Goal: Find specific page/section: Find specific page/section

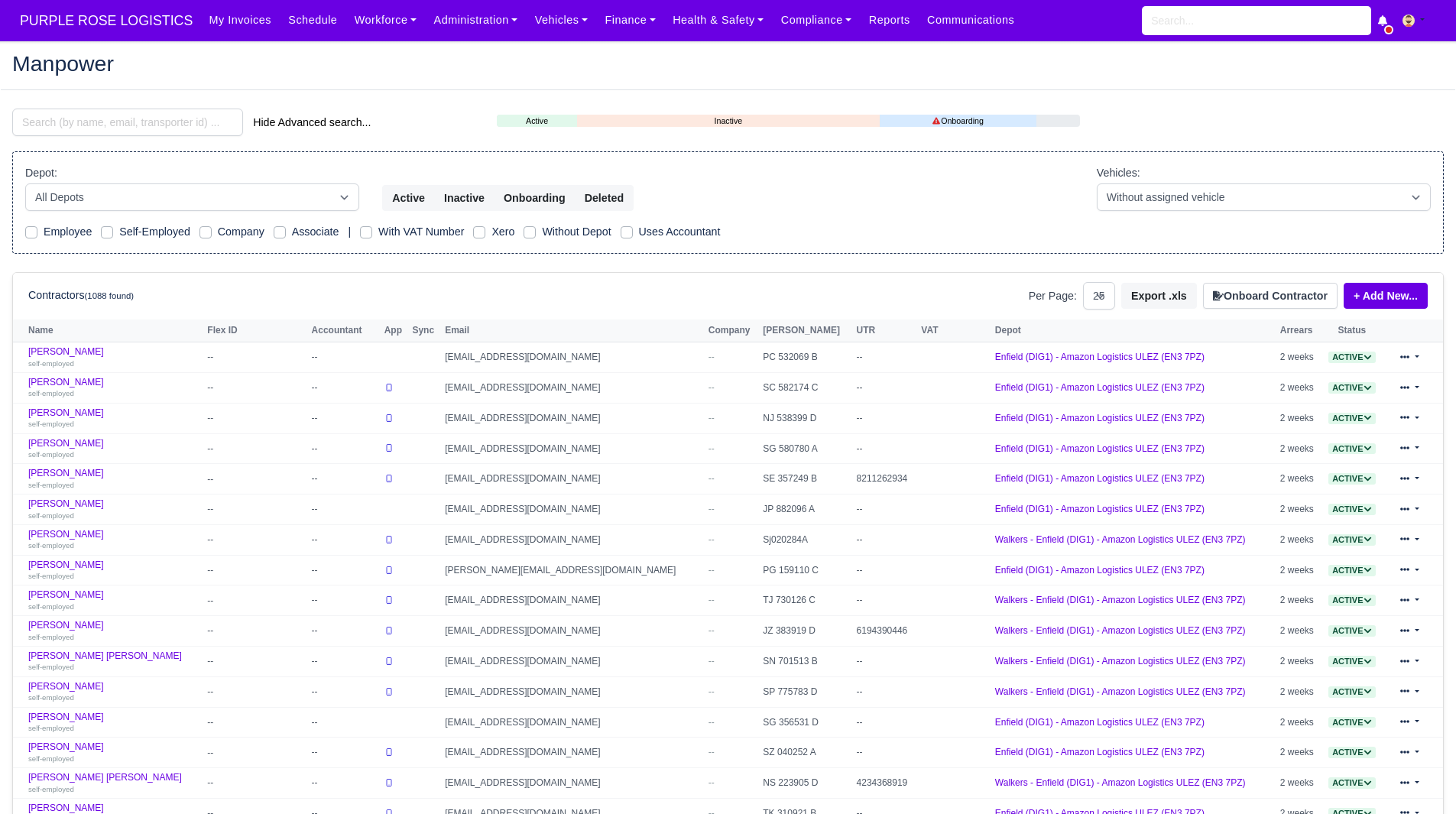
select select "25"
click at [154, 117] on input "search" at bounding box center [127, 122] width 230 height 28
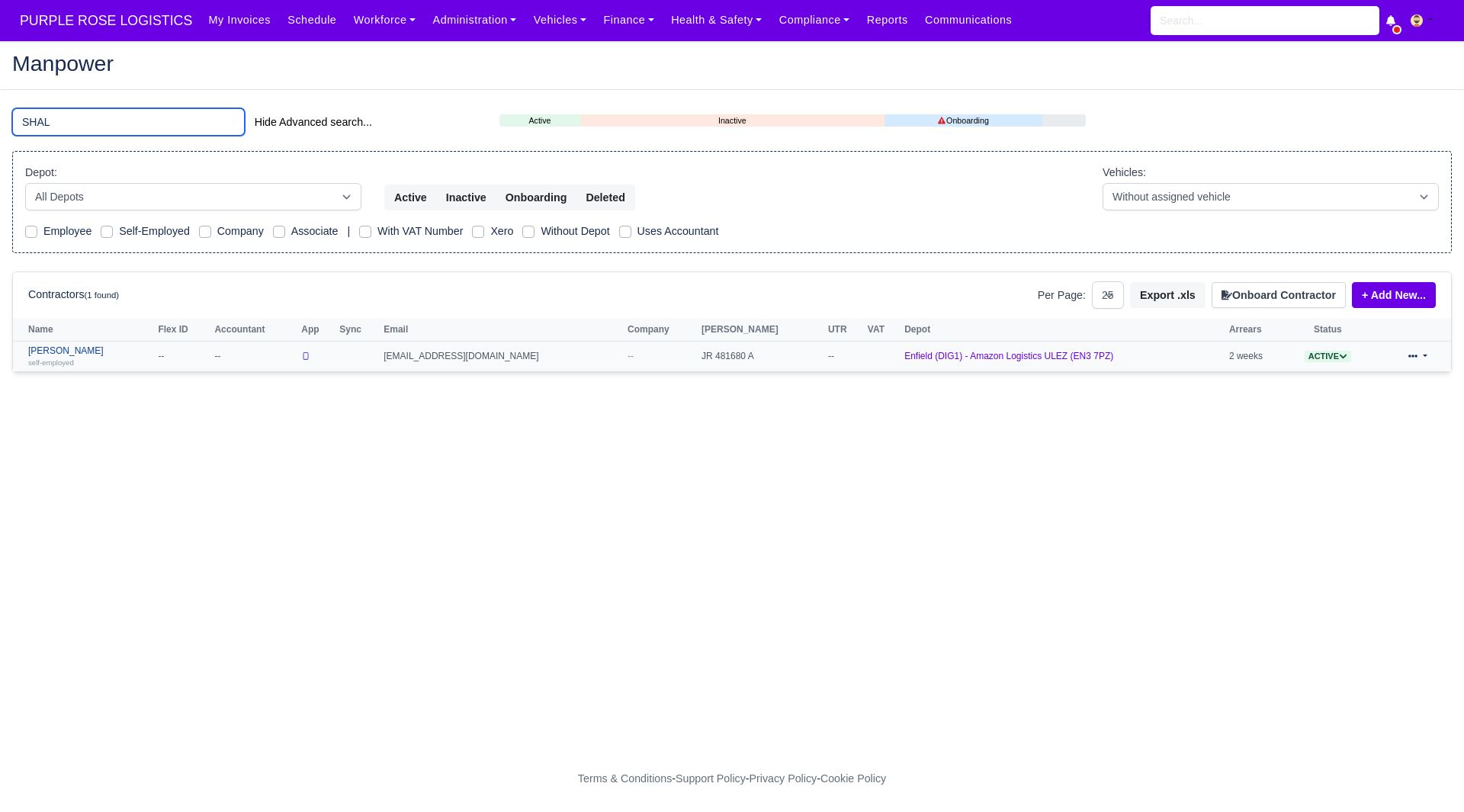
type input "SHAL"
click at [77, 346] on link "Shallum Anderson self-employed" at bounding box center [89, 356] width 122 height 22
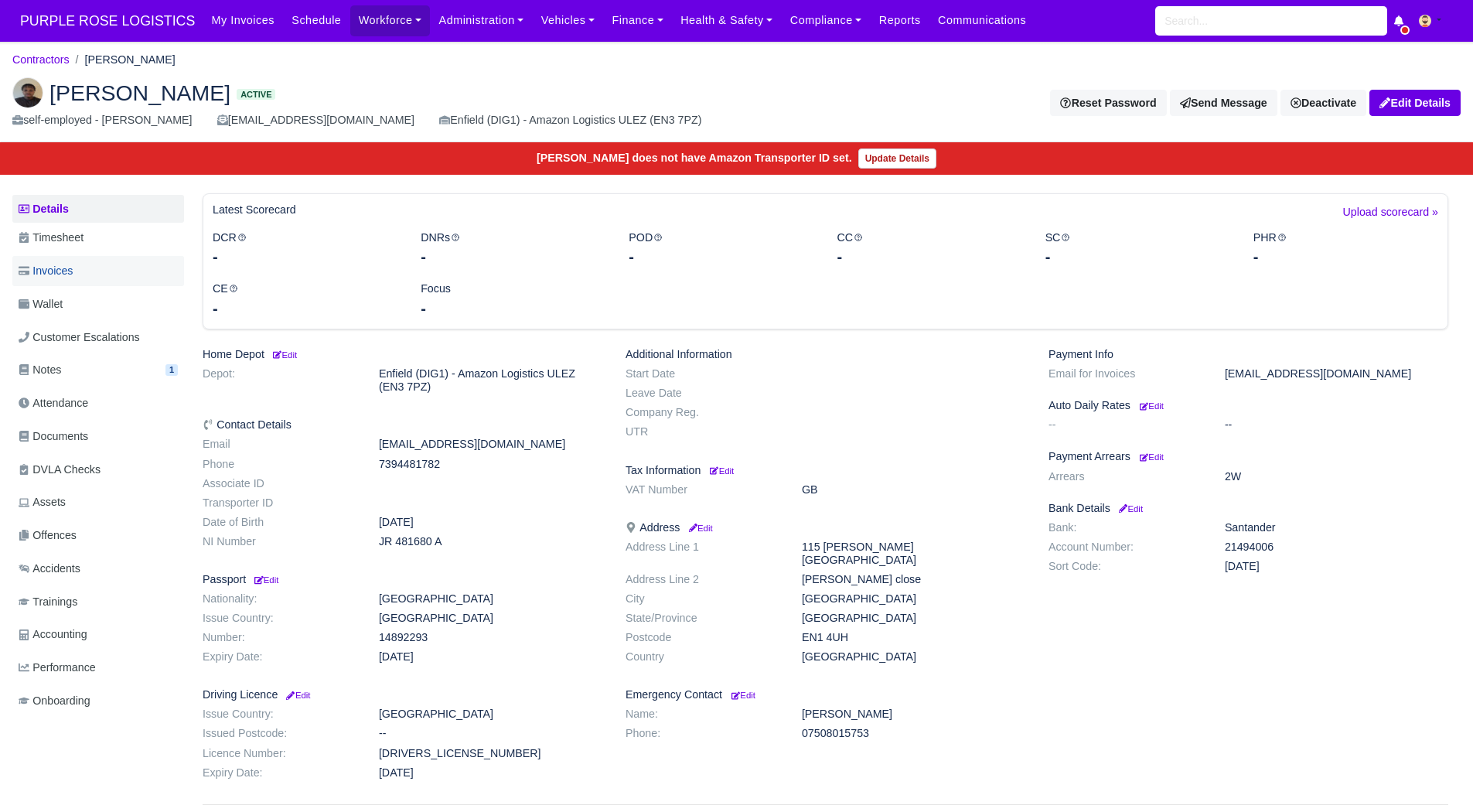
click at [91, 272] on link "Invoices" at bounding box center [98, 271] width 171 height 30
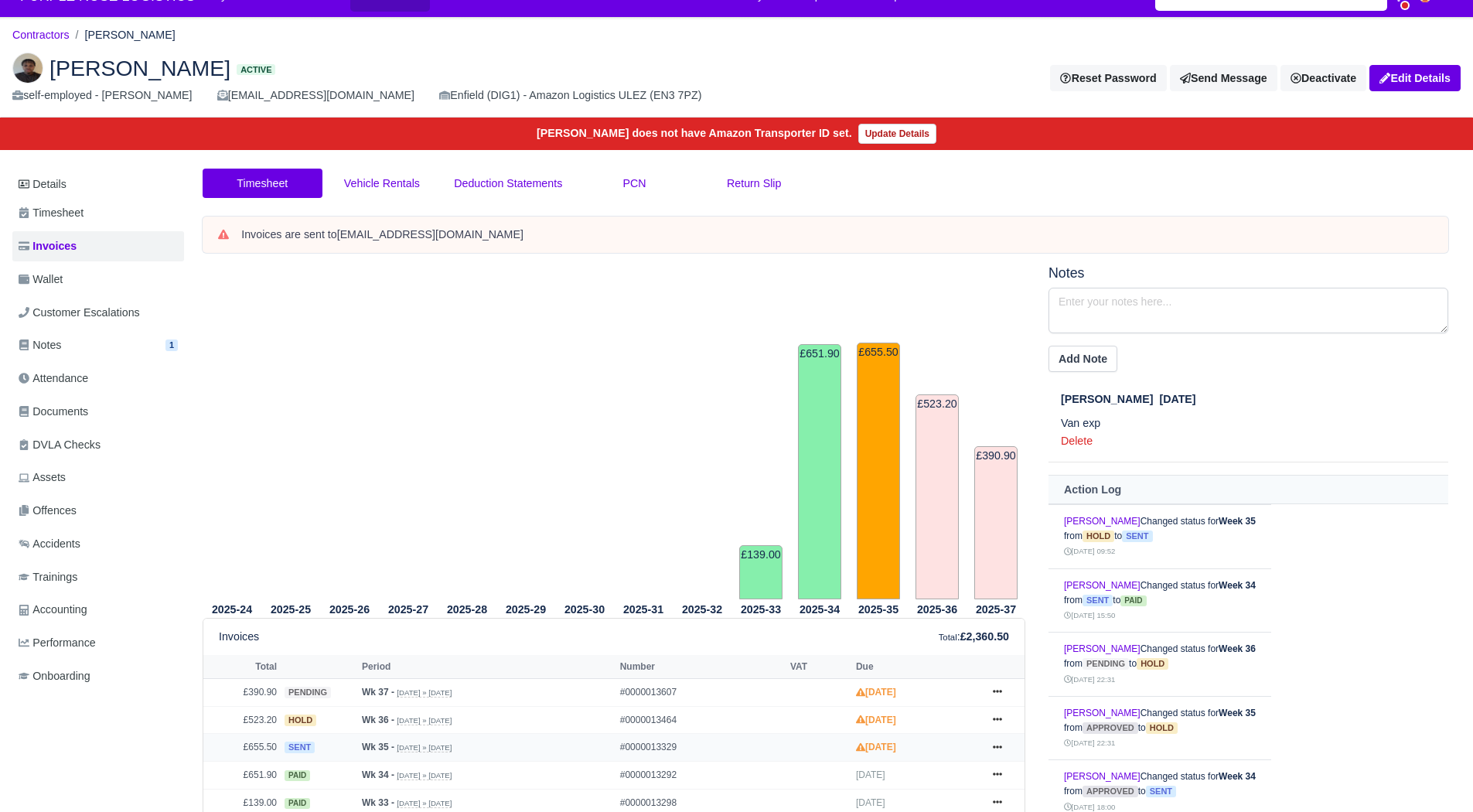
scroll to position [23, 0]
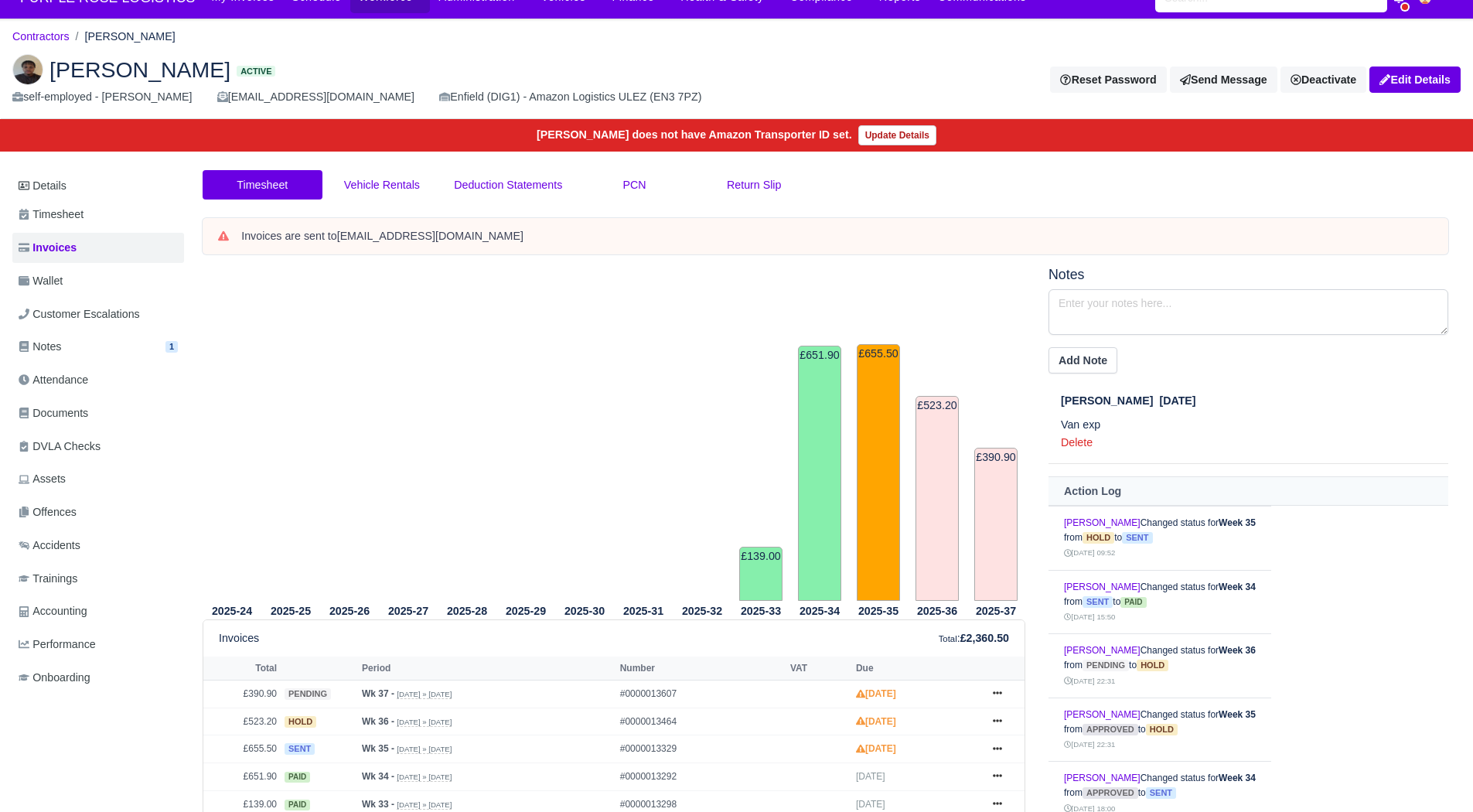
click at [52, 45] on li "Contractors" at bounding box center [41, 37] width 57 height 18
click at [41, 30] on link "Contractors" at bounding box center [41, 36] width 57 height 12
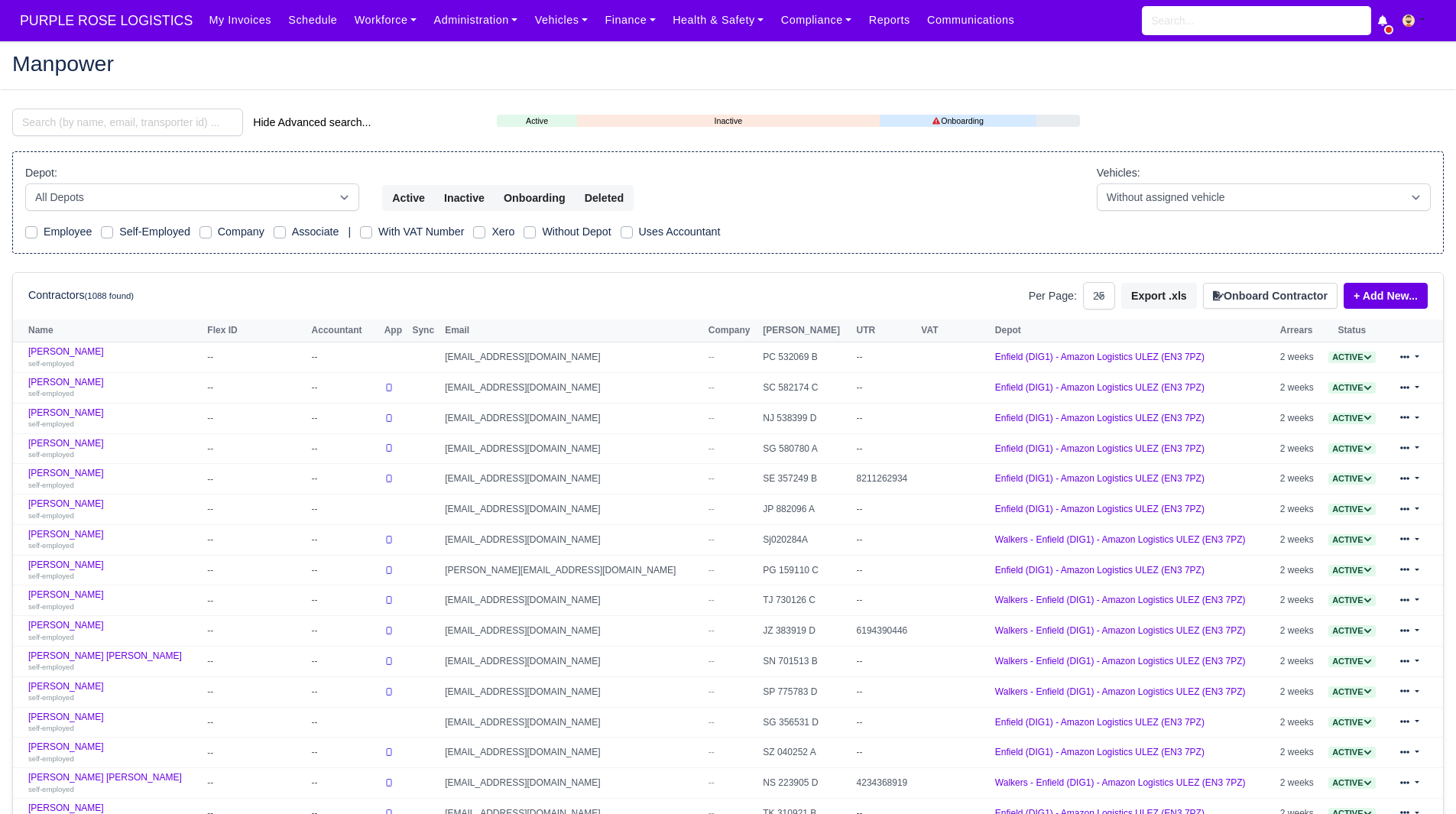
select select "25"
click at [151, 128] on input "search" at bounding box center [127, 122] width 230 height 28
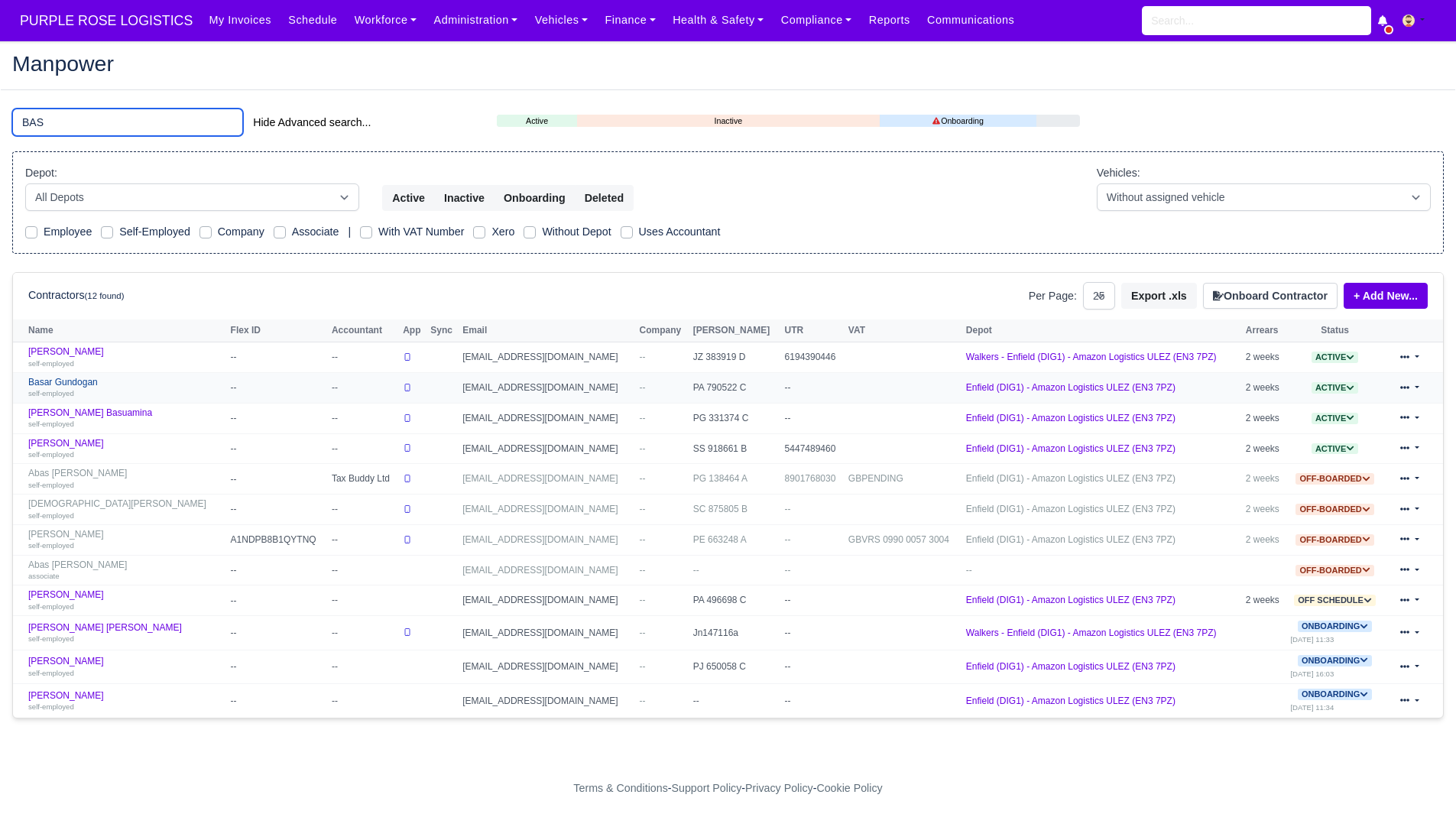
type input "BAS"
click at [80, 381] on link "Basar Gundogan self-employed" at bounding box center [125, 387] width 195 height 22
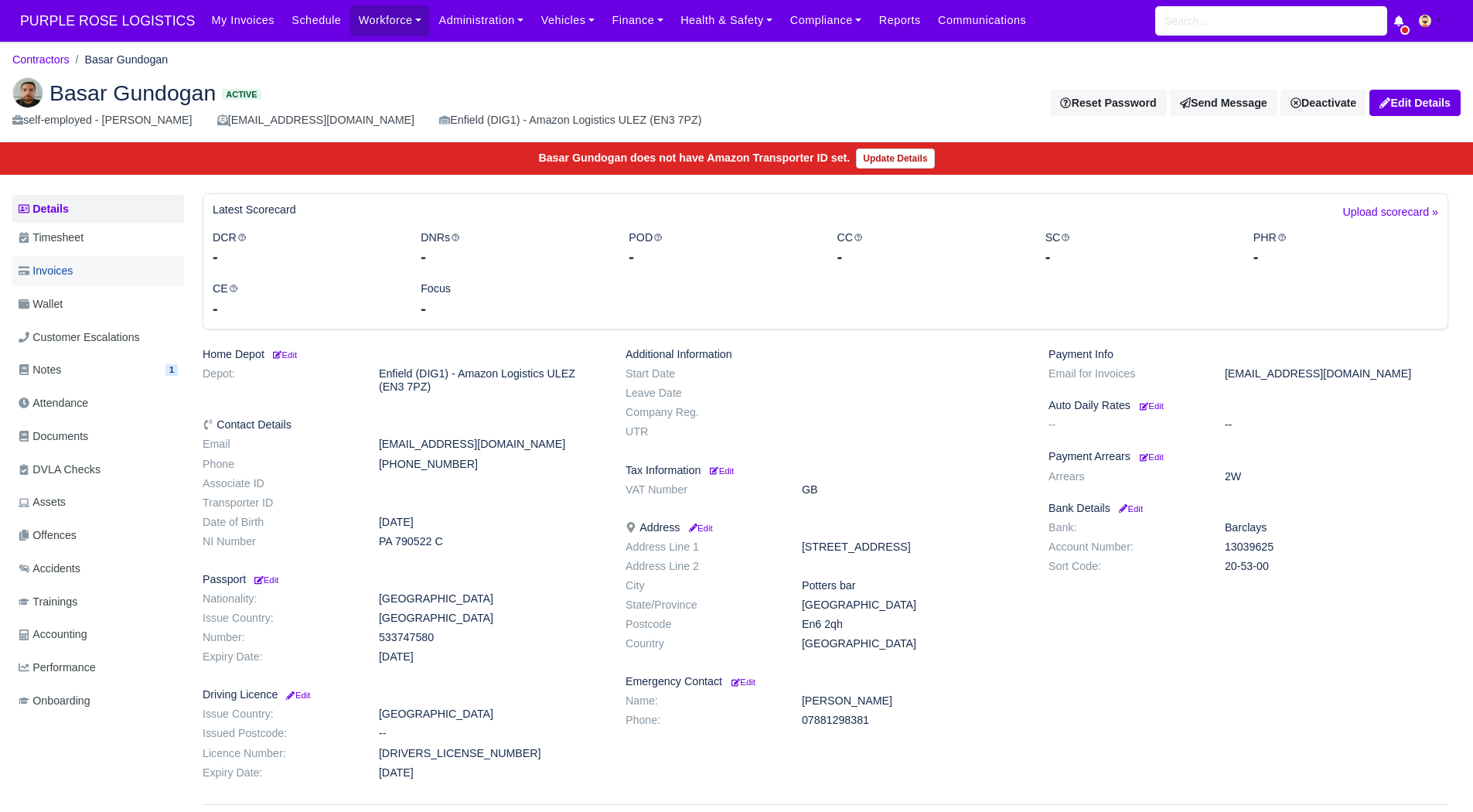
click at [139, 272] on link "Invoices" at bounding box center [98, 271] width 171 height 30
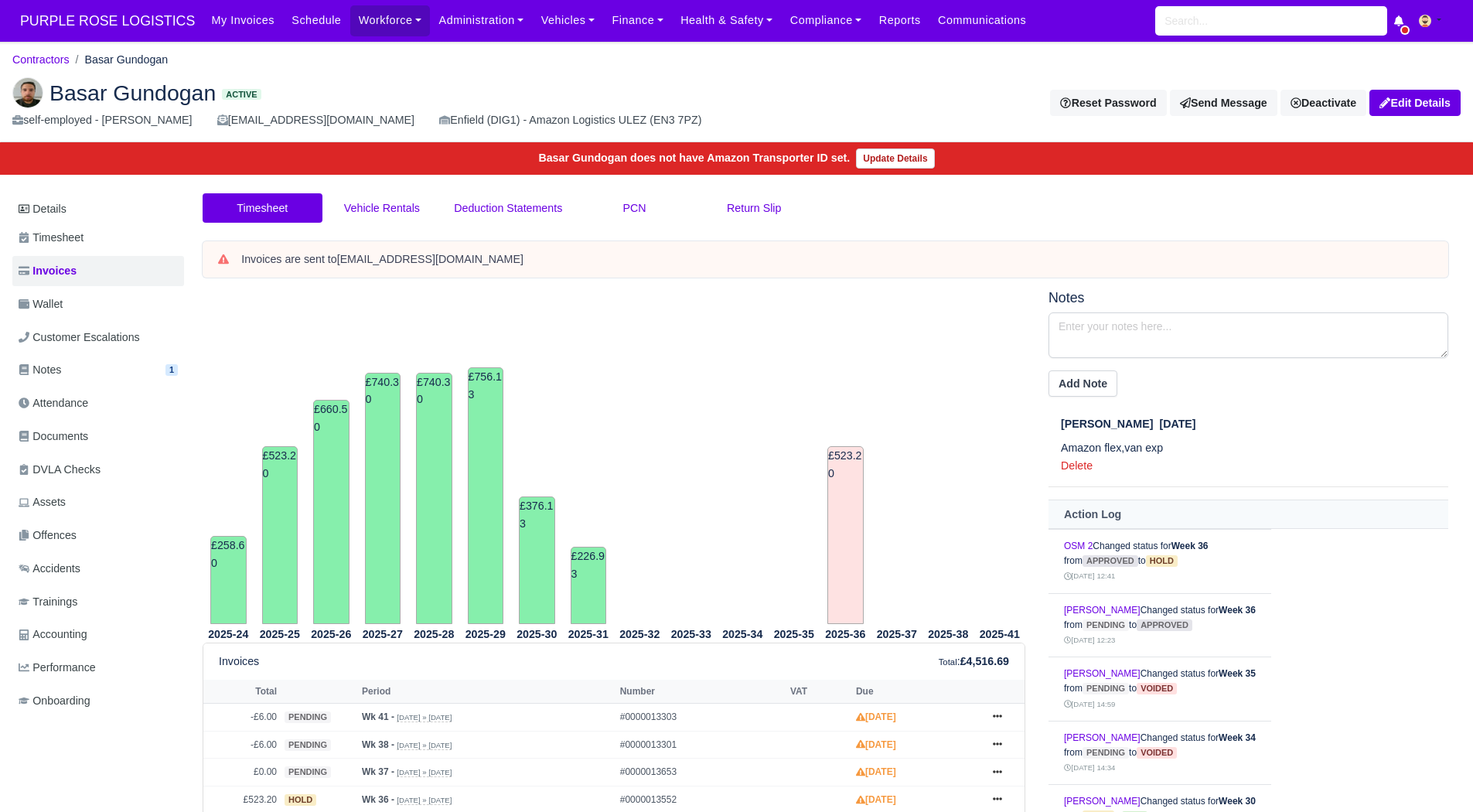
click at [63, 50] on ol "Contractors Basar Gundogan" at bounding box center [736, 59] width 1448 height 24
click at [62, 57] on link "Contractors" at bounding box center [41, 59] width 57 height 12
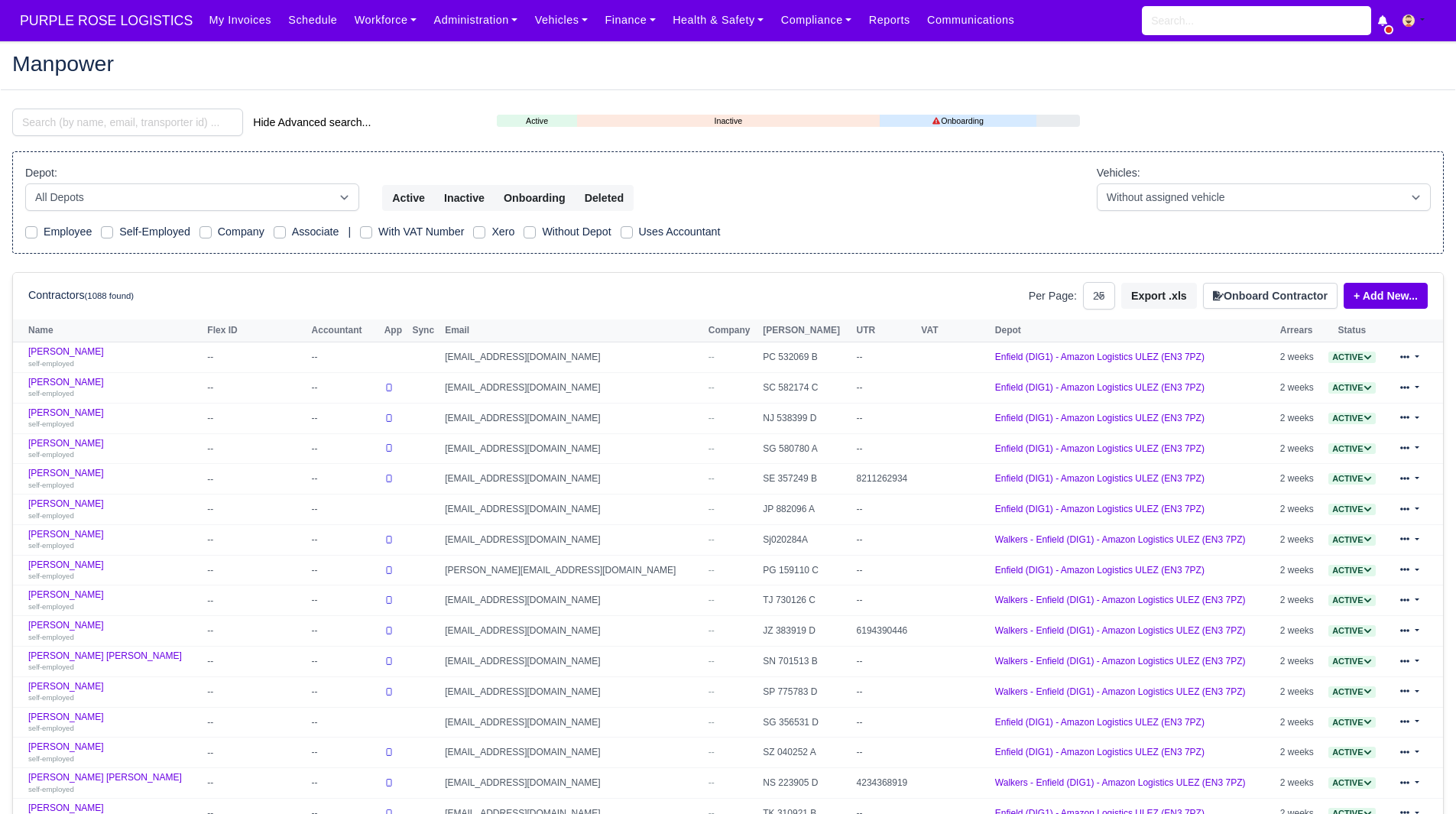
select select "25"
click at [158, 127] on input "search" at bounding box center [127, 122] width 230 height 28
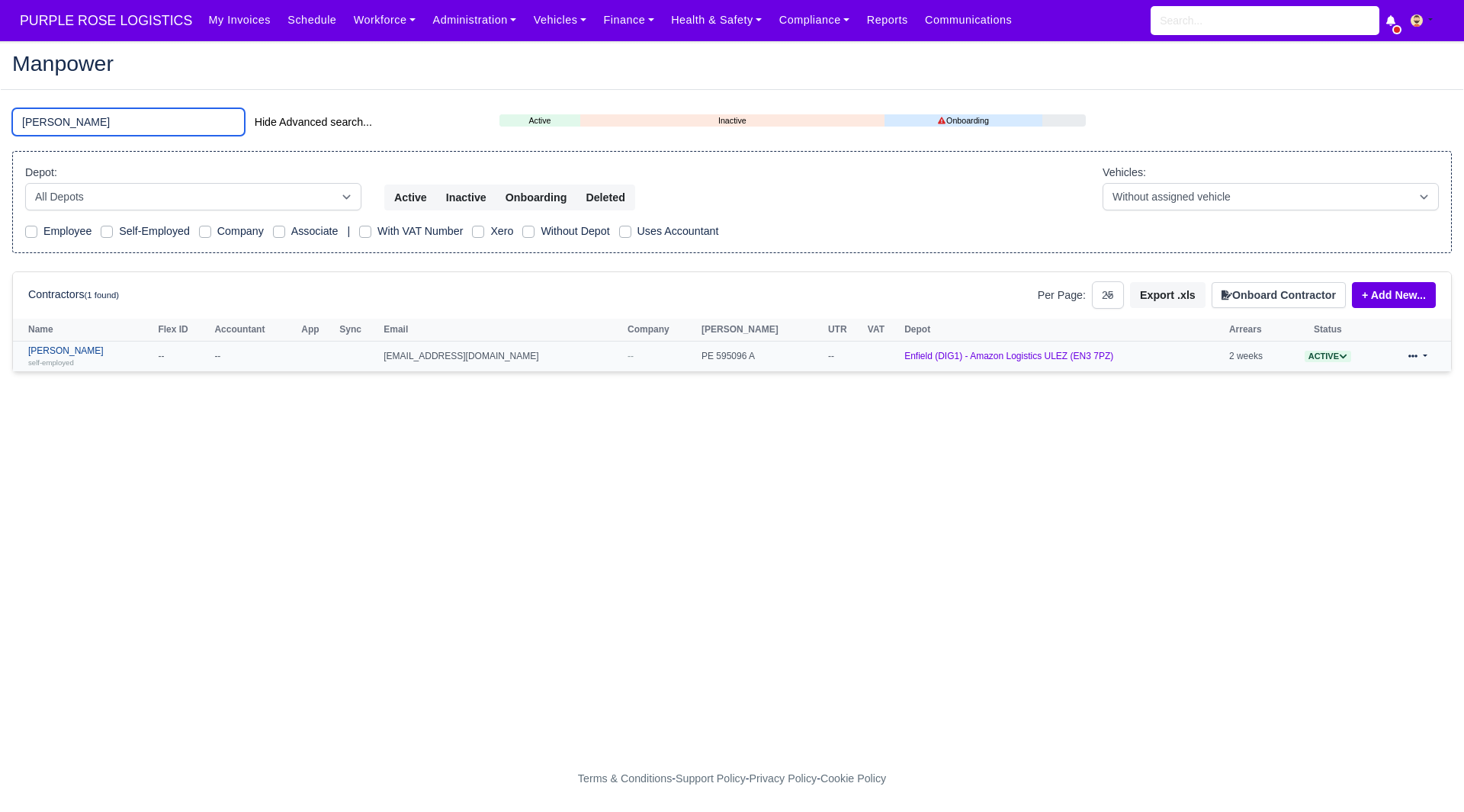
type input "[PERSON_NAME]"
click at [86, 352] on link "[PERSON_NAME] self-employed" at bounding box center [89, 356] width 122 height 22
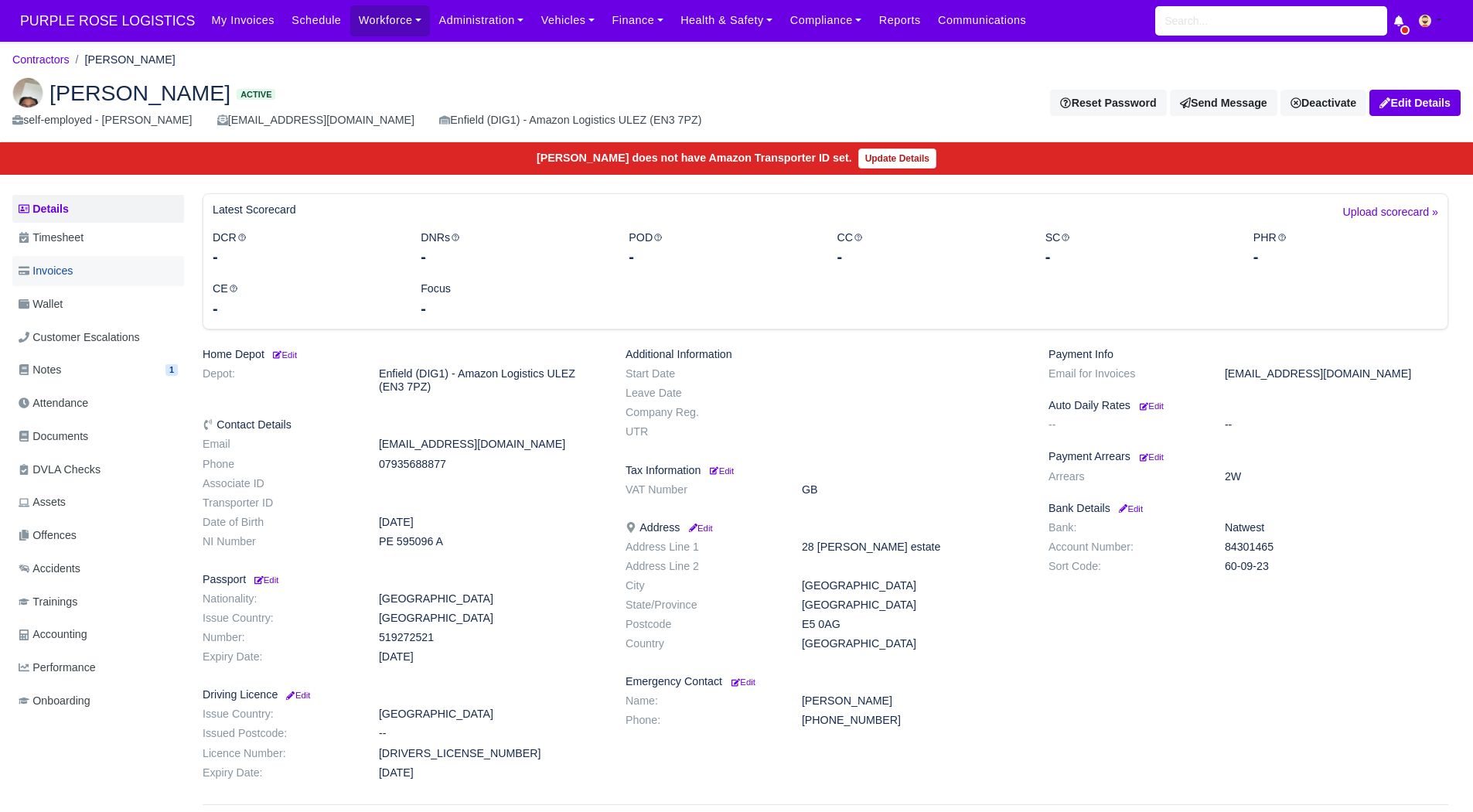
click at [59, 269] on span "Invoices" at bounding box center [45, 271] width 54 height 18
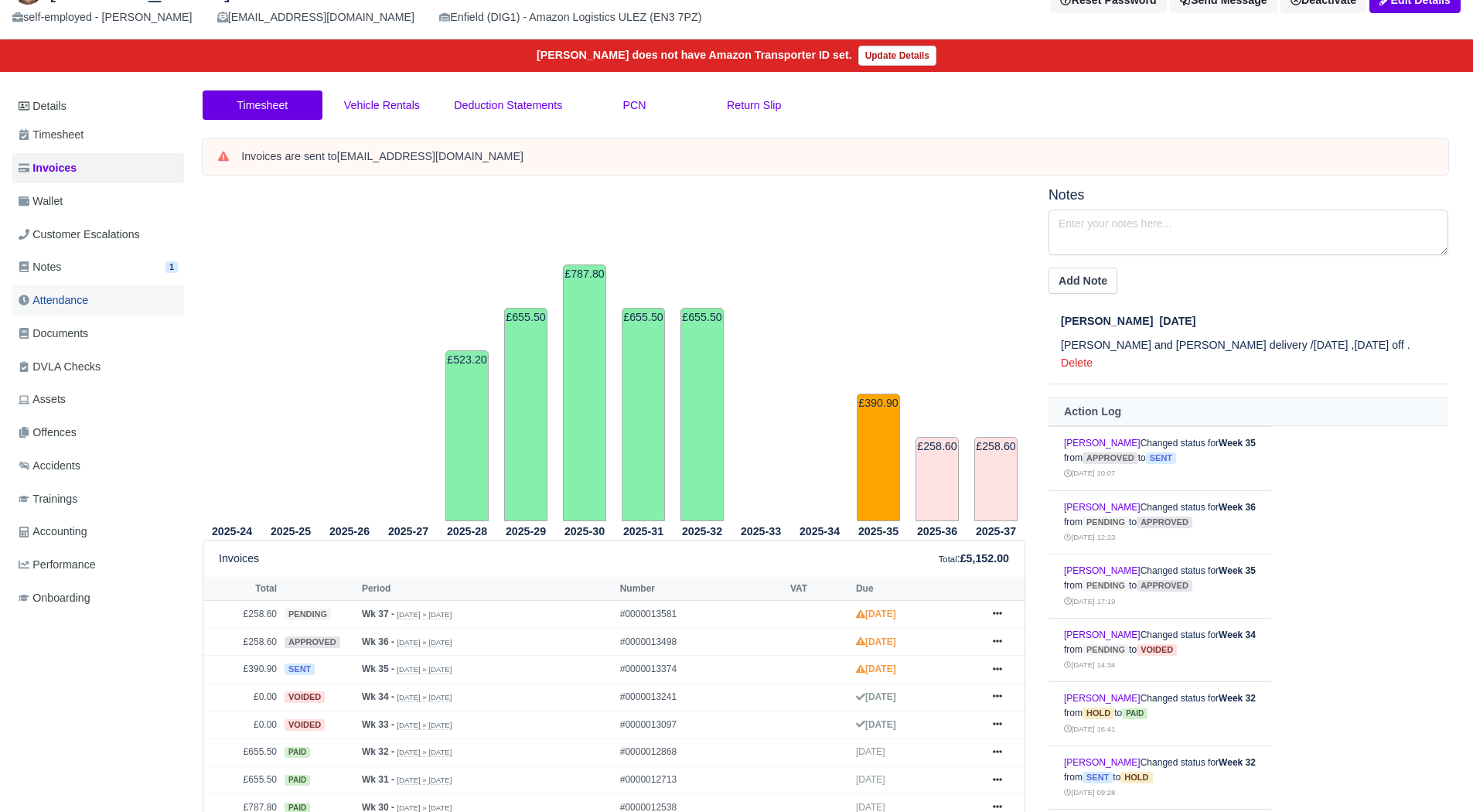
scroll to position [86, 0]
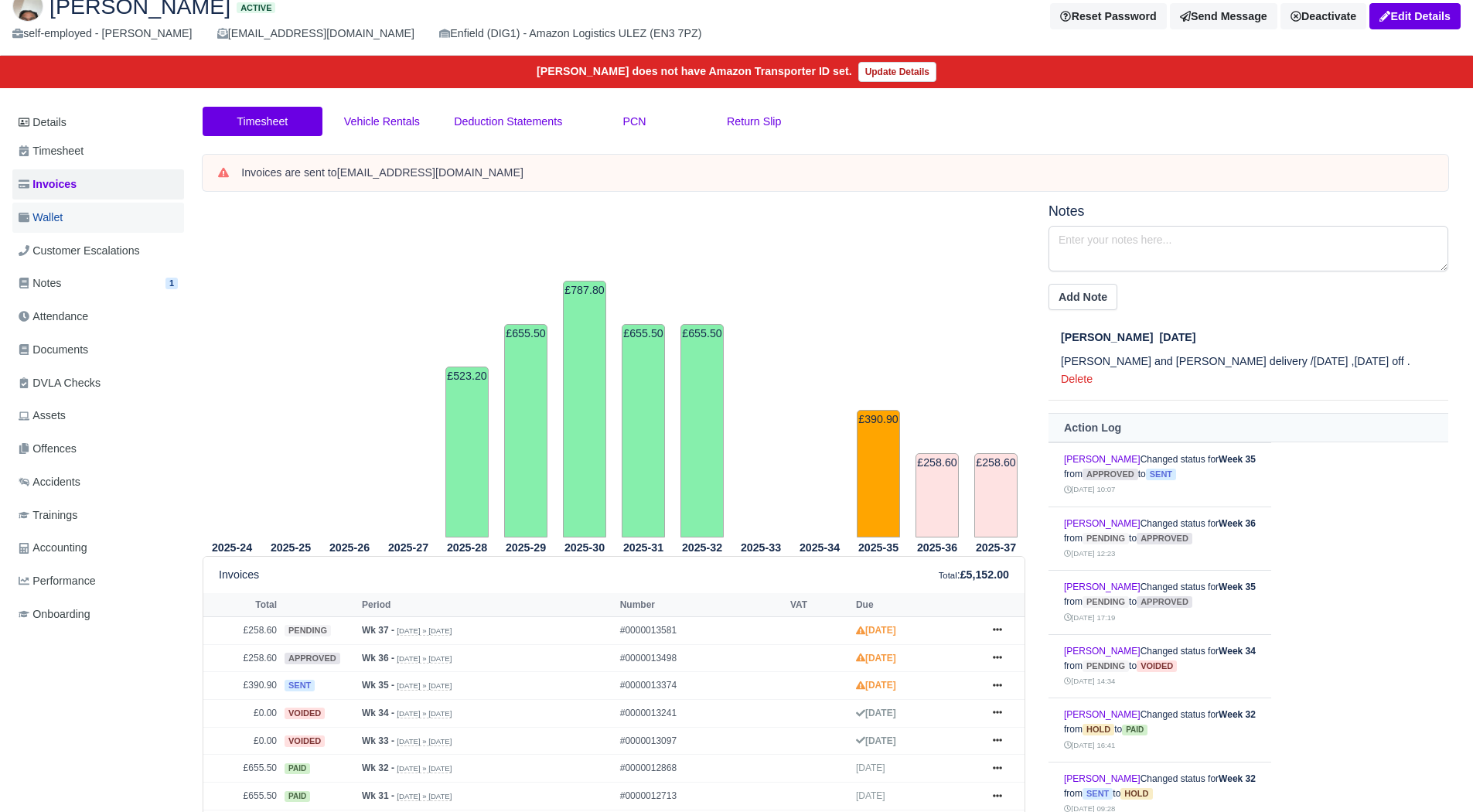
click at [73, 214] on link "Wallet" at bounding box center [98, 217] width 171 height 30
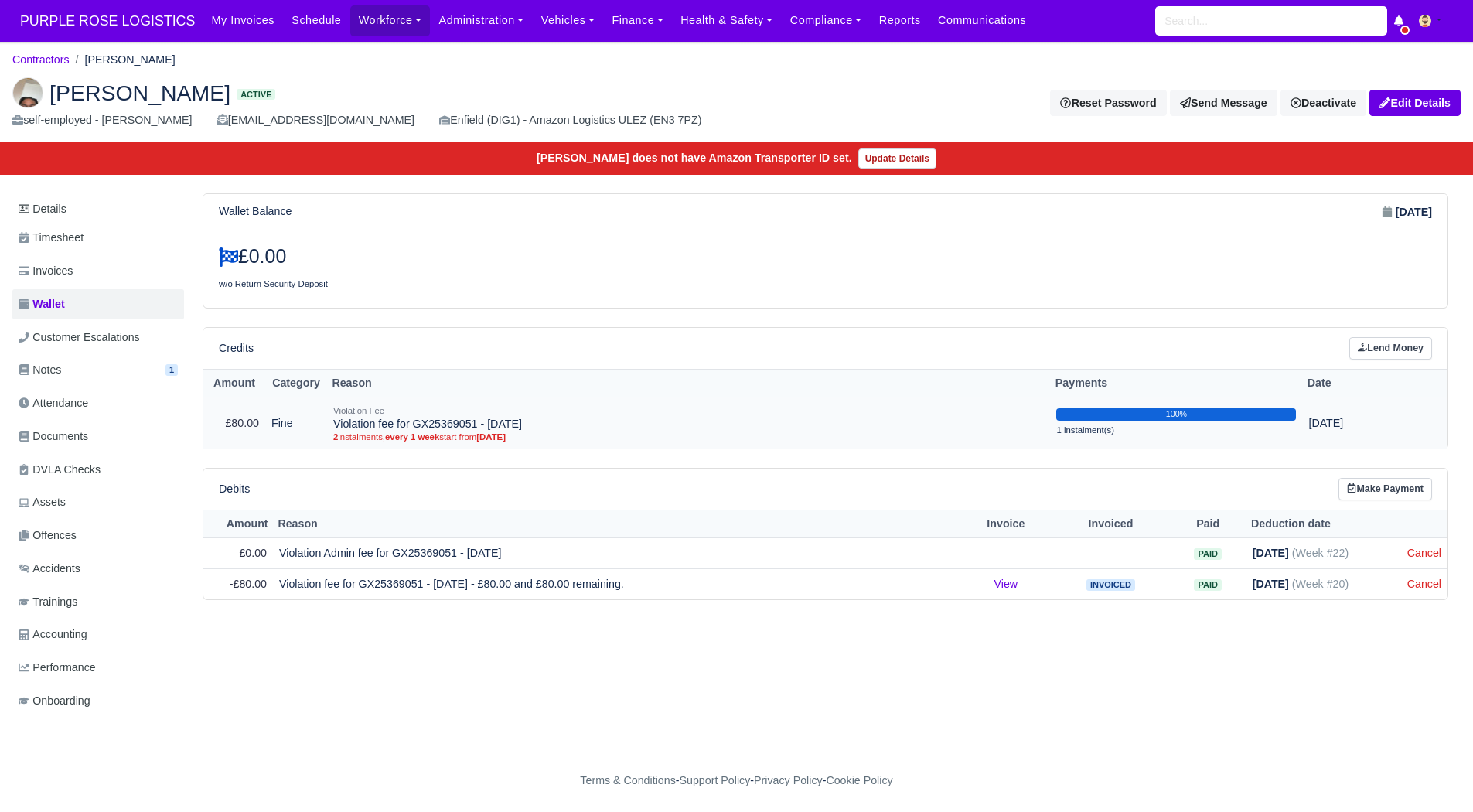
click at [571, 427] on td "Violation Fee Violation fee for GX25369051 - 06/05/2025 2 instalments, every 1 …" at bounding box center [688, 423] width 723 height 51
click at [93, 565] on link "Accidents" at bounding box center [98, 568] width 171 height 30
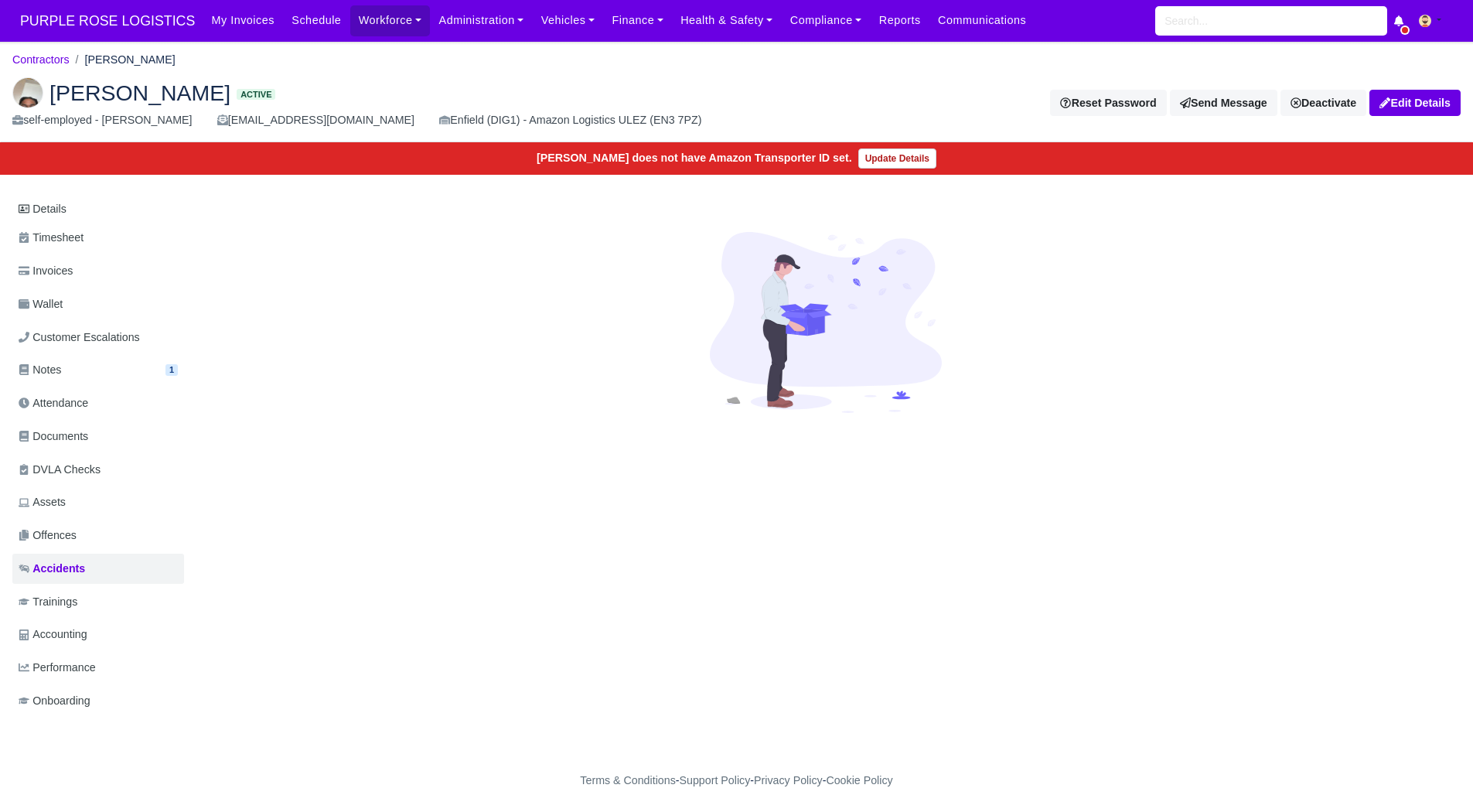
click at [286, 682] on div "Details Timesheet Invoices Wallet Customer Escalations Notes 1 Attendance" at bounding box center [736, 470] width 1448 height 553
click at [26, 64] on link "Contractors" at bounding box center [41, 59] width 57 height 12
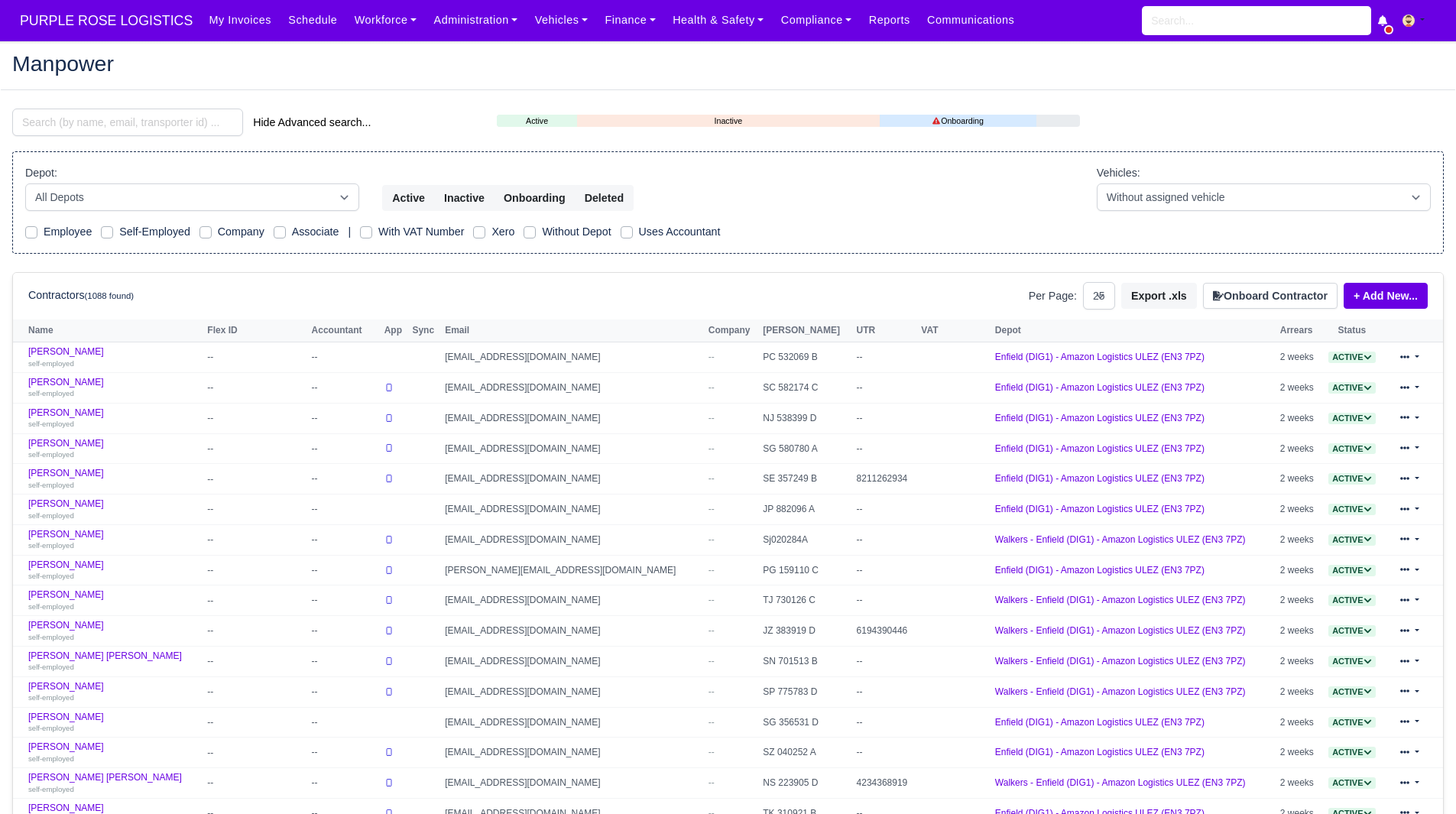
select select "25"
